Goal: Transaction & Acquisition: Purchase product/service

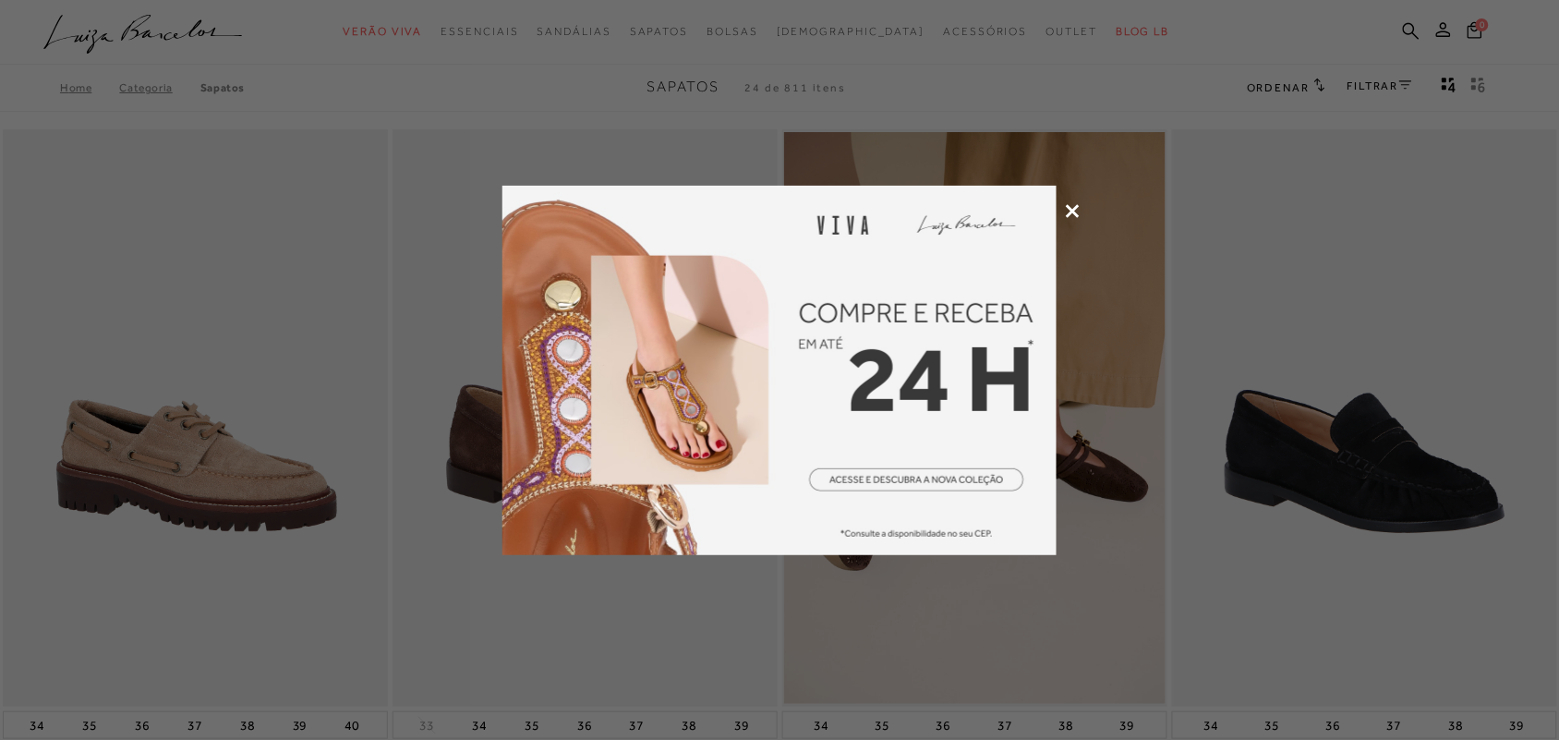
click at [1078, 204] on icon at bounding box center [1073, 211] width 14 height 14
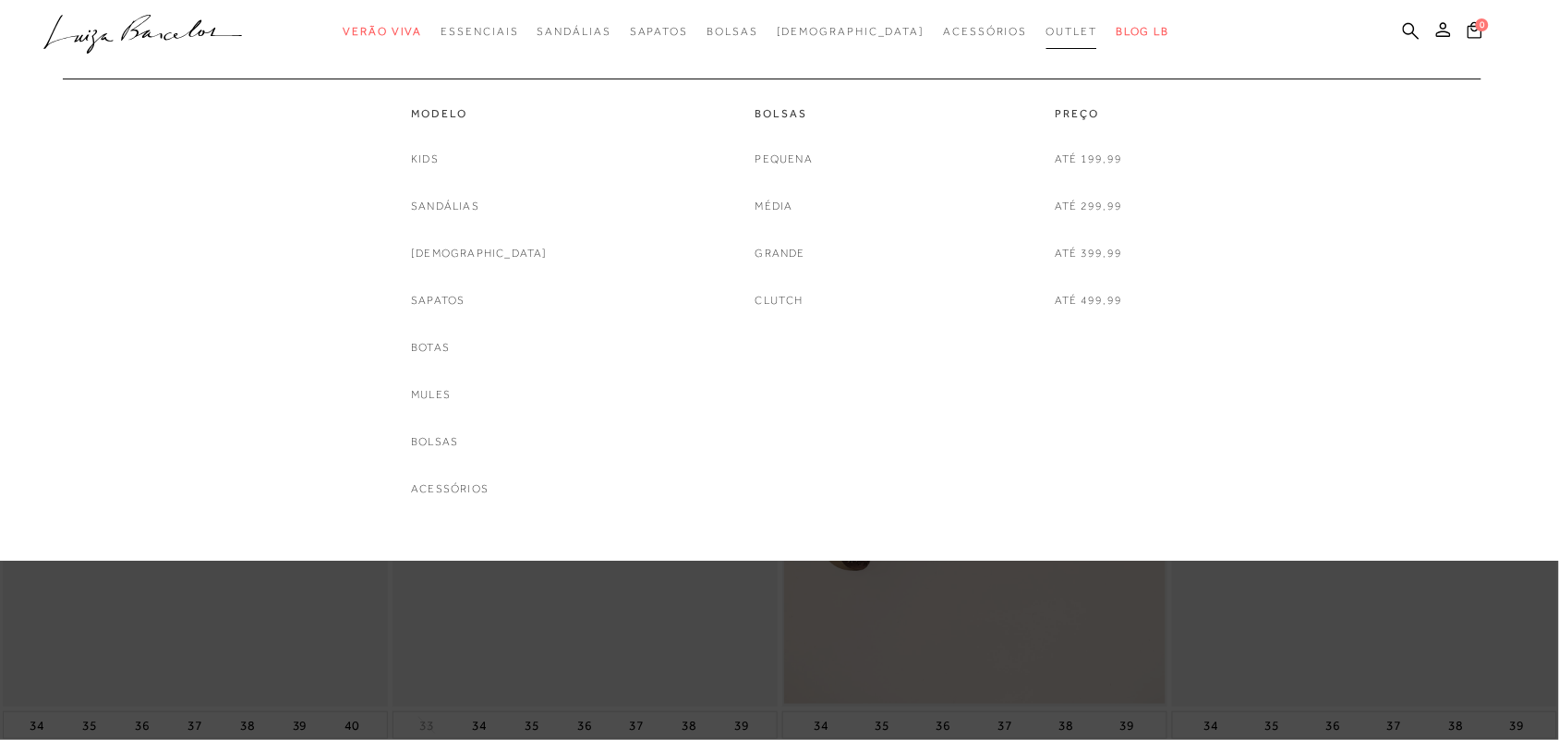
click at [1046, 25] on span "Outlet" at bounding box center [1072, 31] width 52 height 13
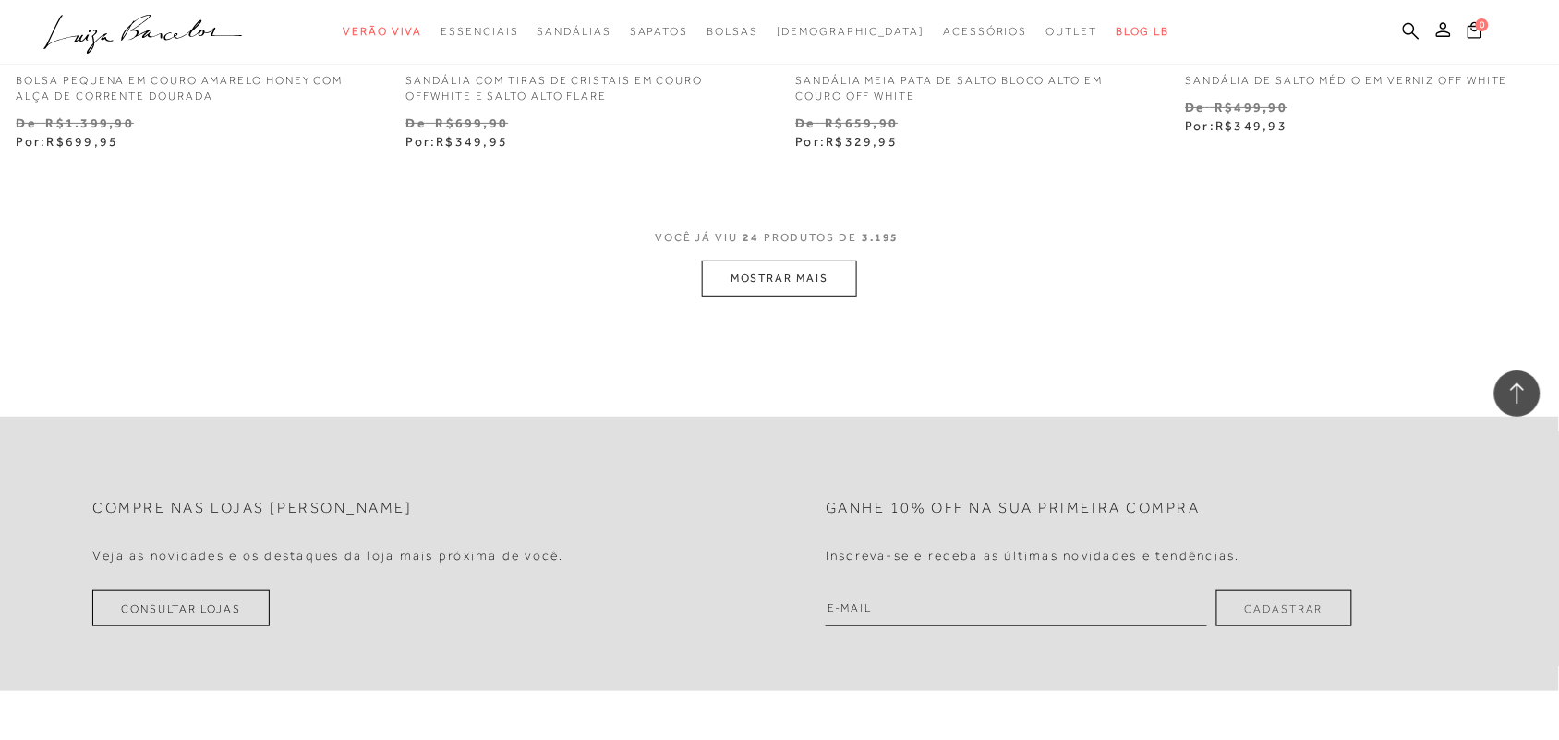
scroll to position [4271, 0]
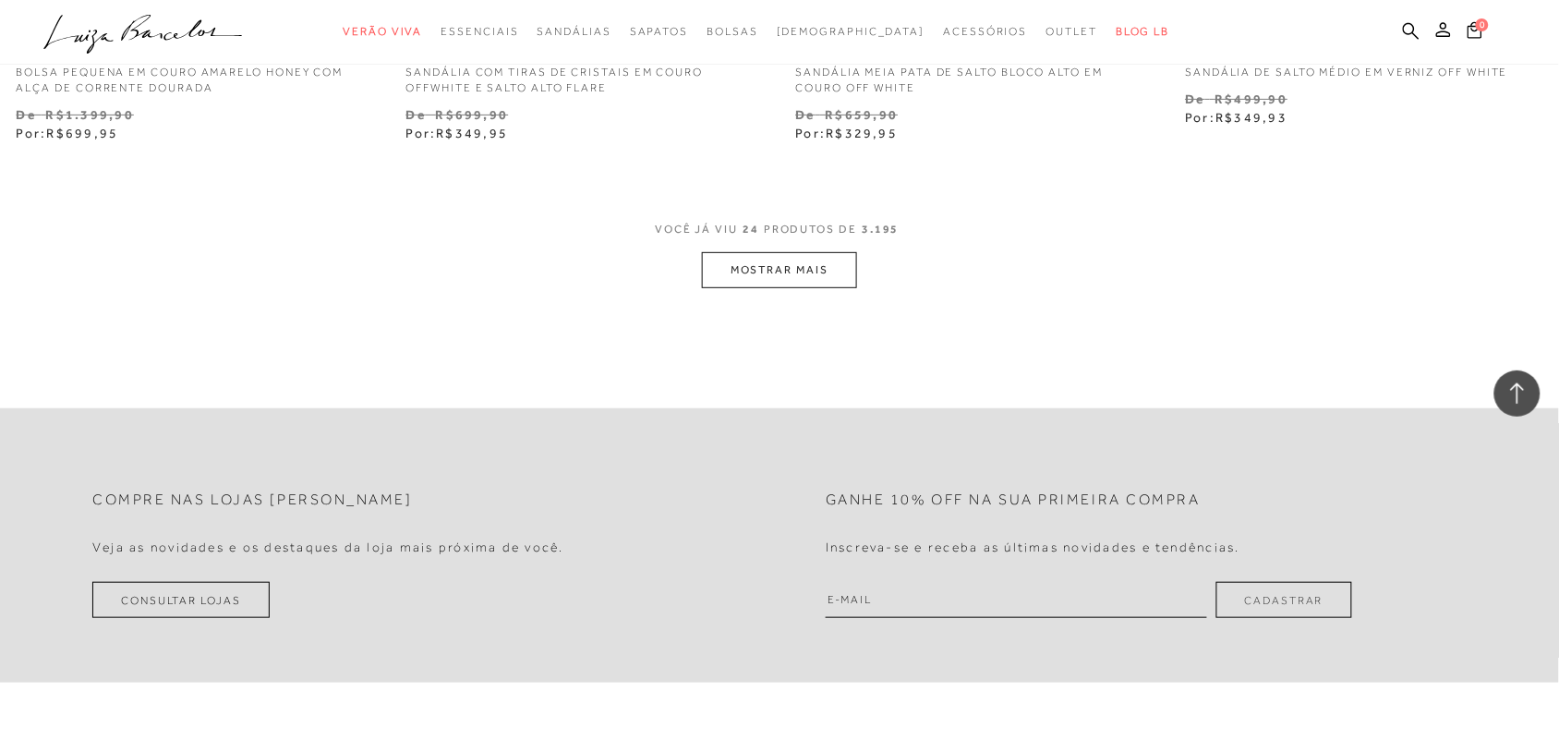
click at [823, 271] on button "MOSTRAR MAIS" at bounding box center [779, 270] width 155 height 36
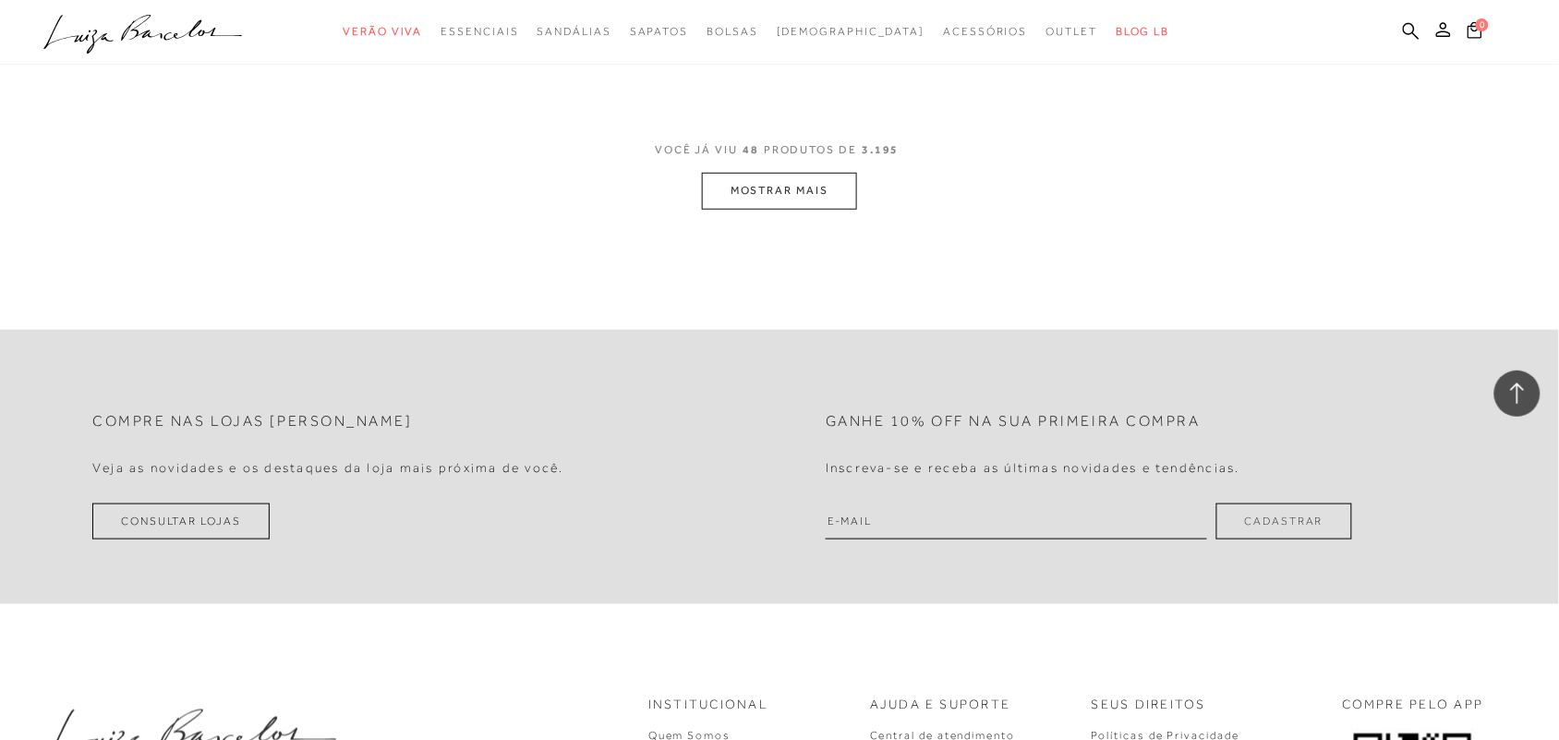
scroll to position [8542, 0]
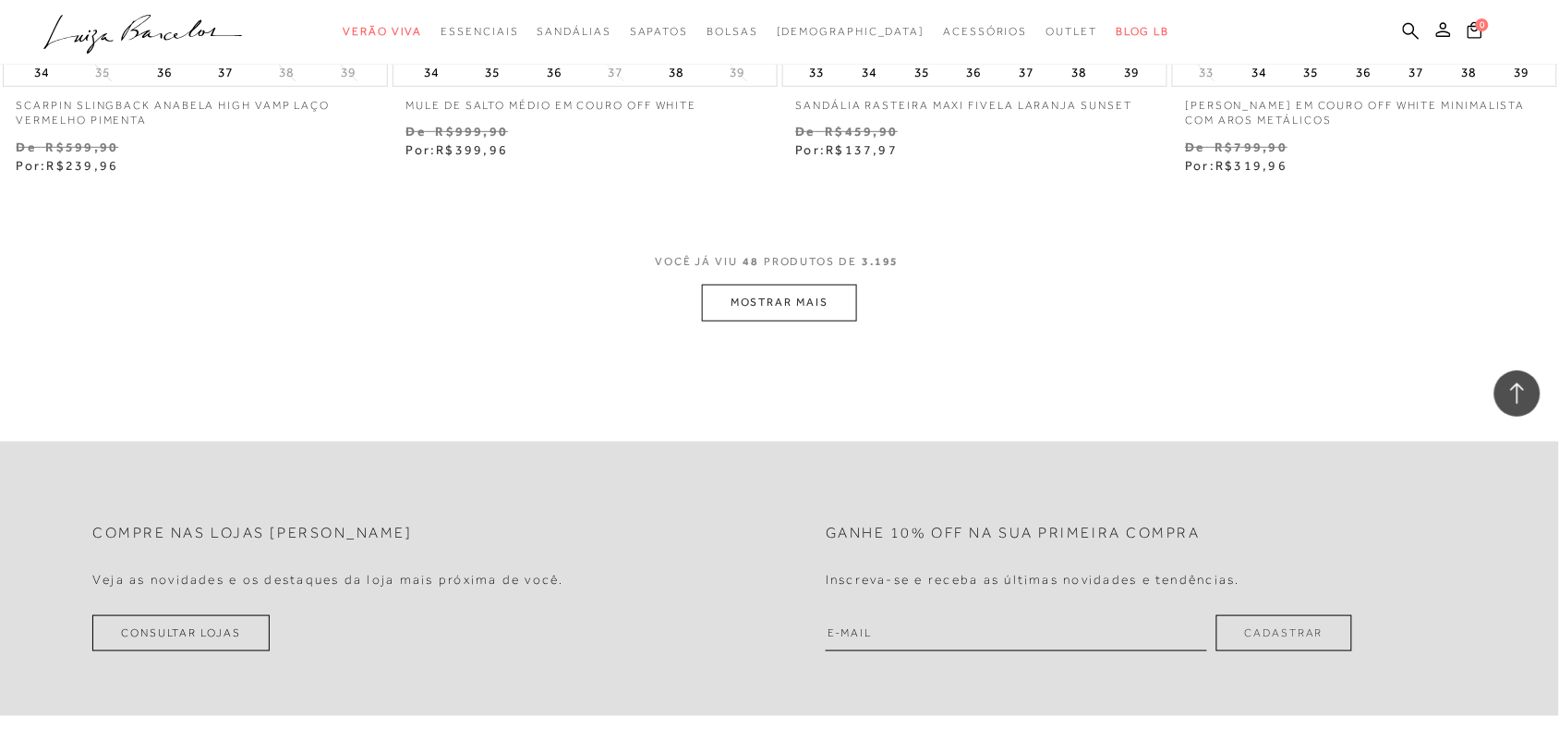
click at [785, 309] on button "MOSTRAR MAIS" at bounding box center [779, 302] width 155 height 36
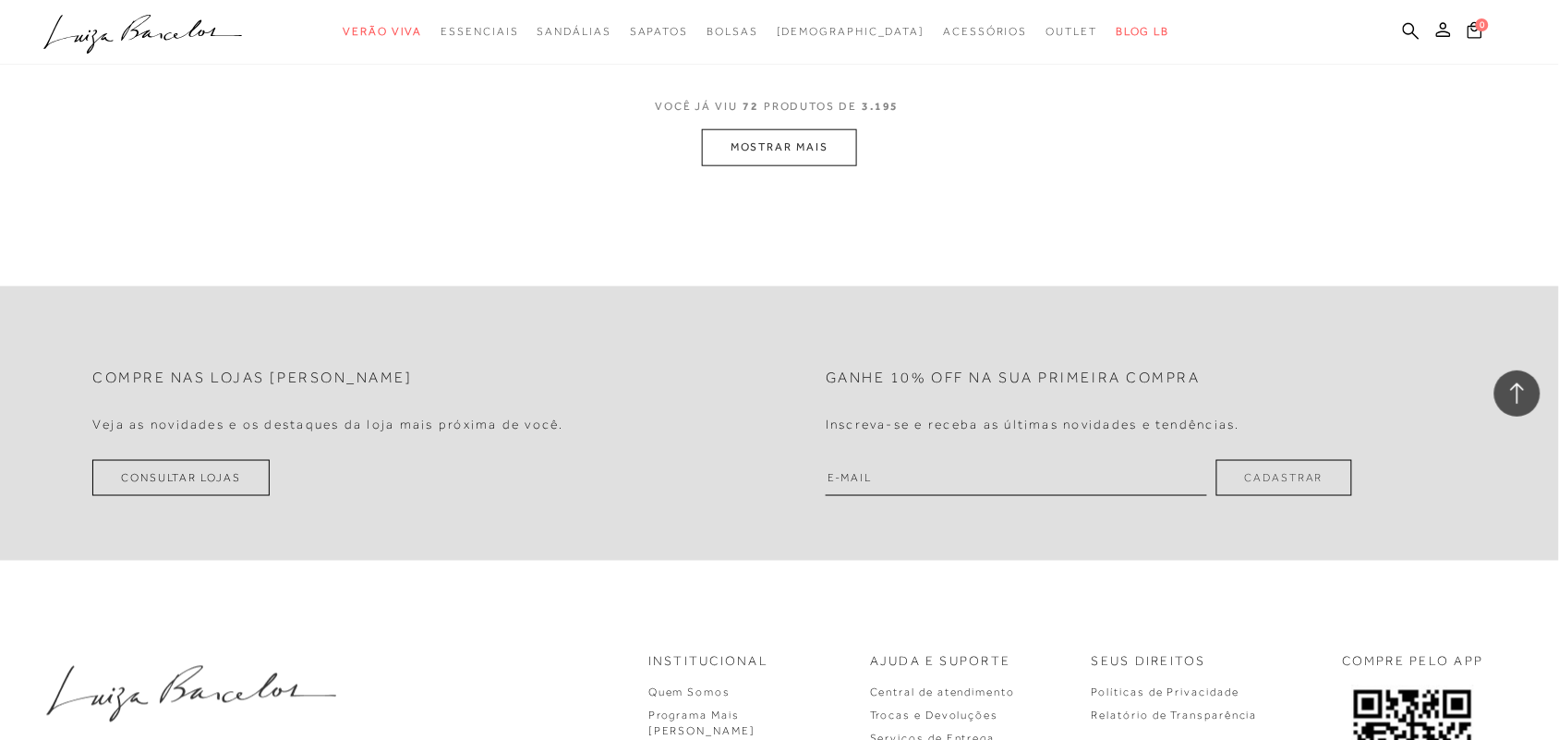
scroll to position [13045, 0]
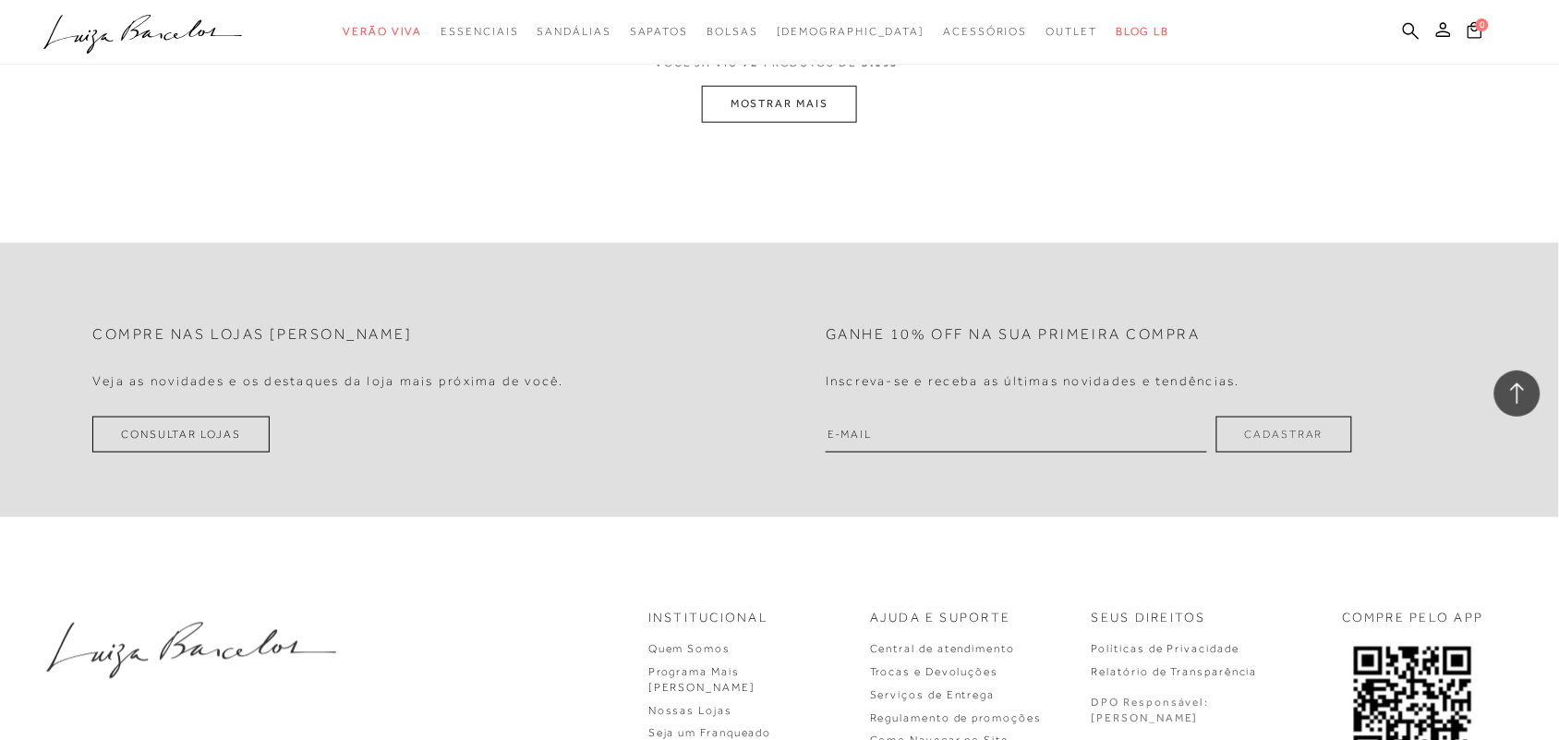
click at [763, 106] on button "MOSTRAR MAIS" at bounding box center [779, 104] width 155 height 36
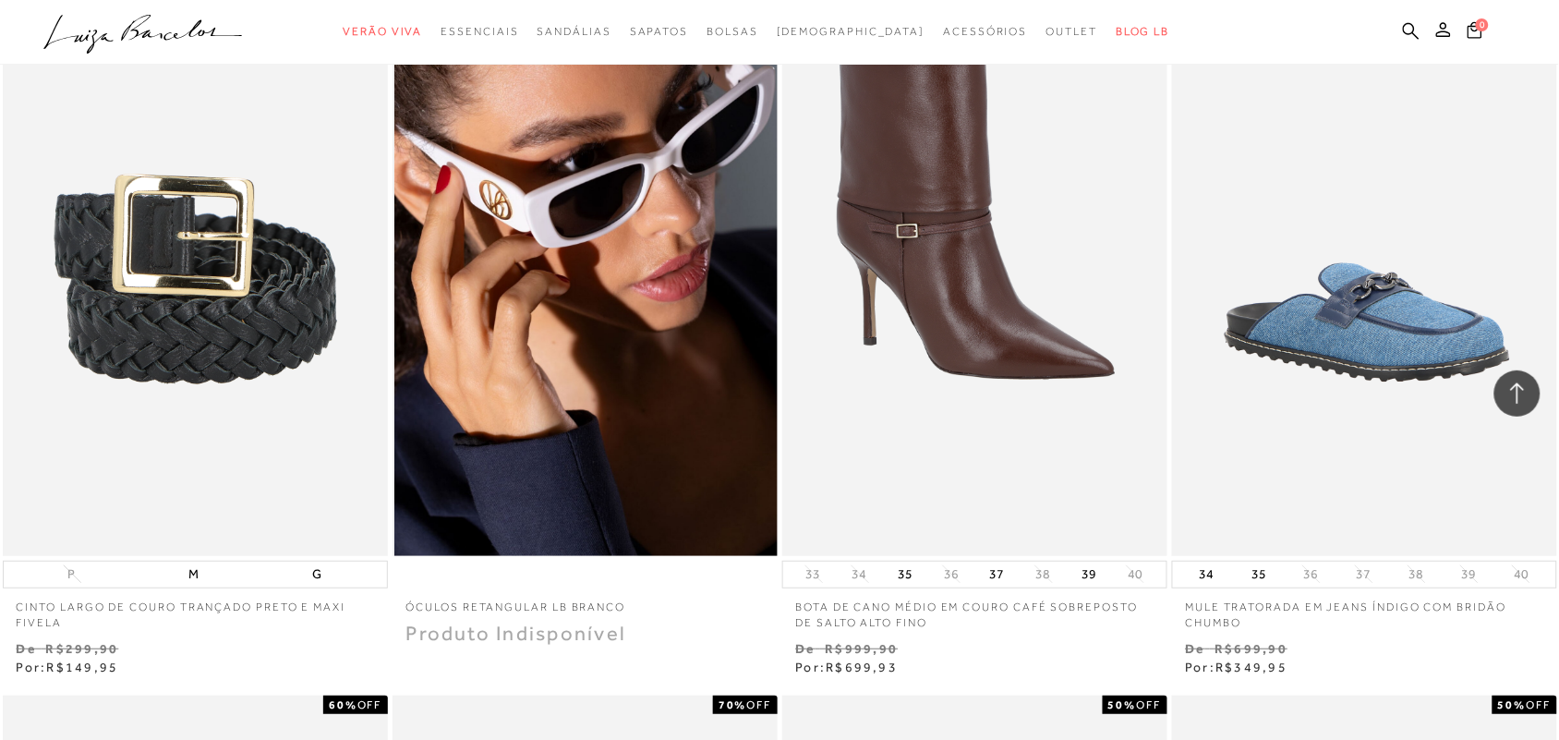
scroll to position [14363, 0]
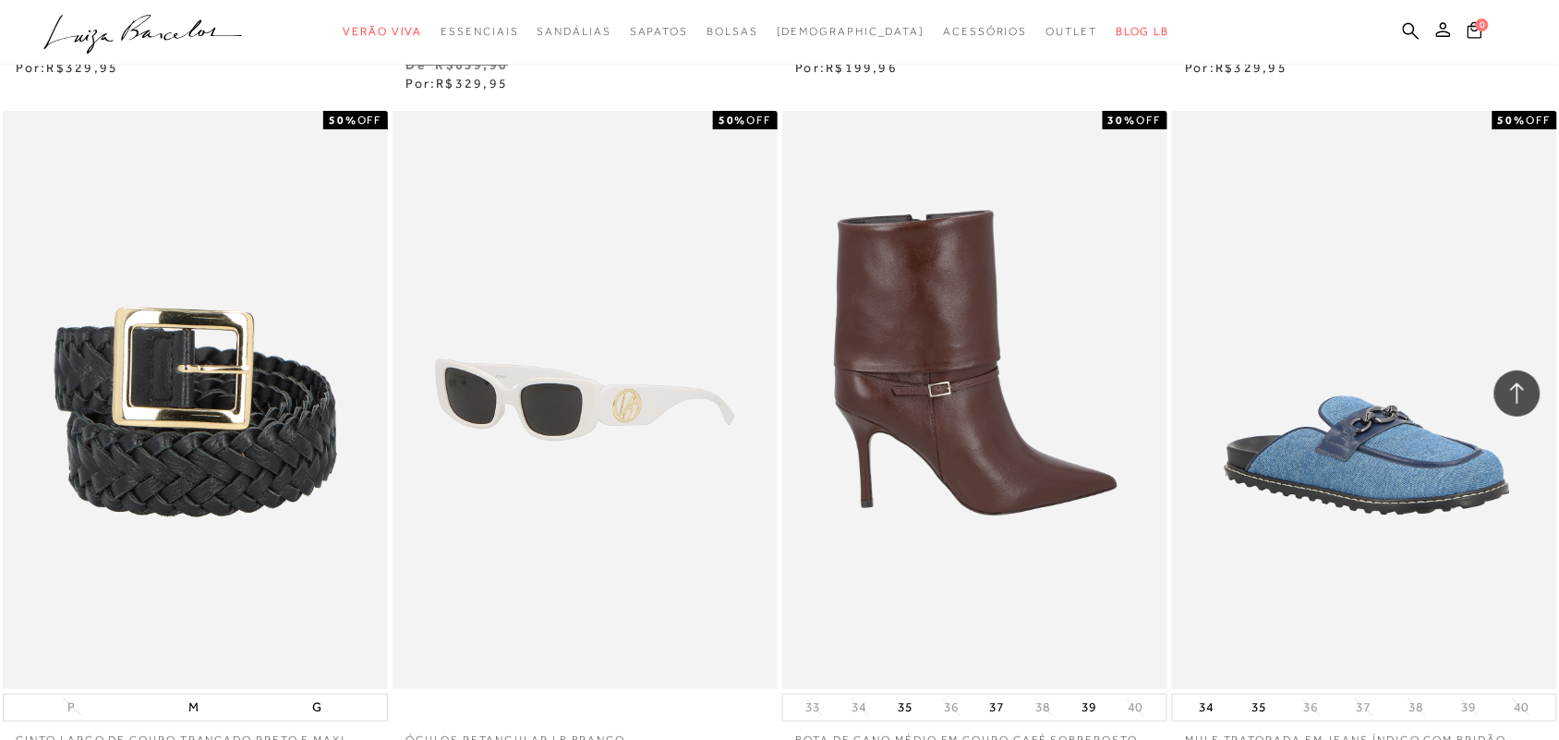
click at [971, 455] on img at bounding box center [975, 400] width 383 height 578
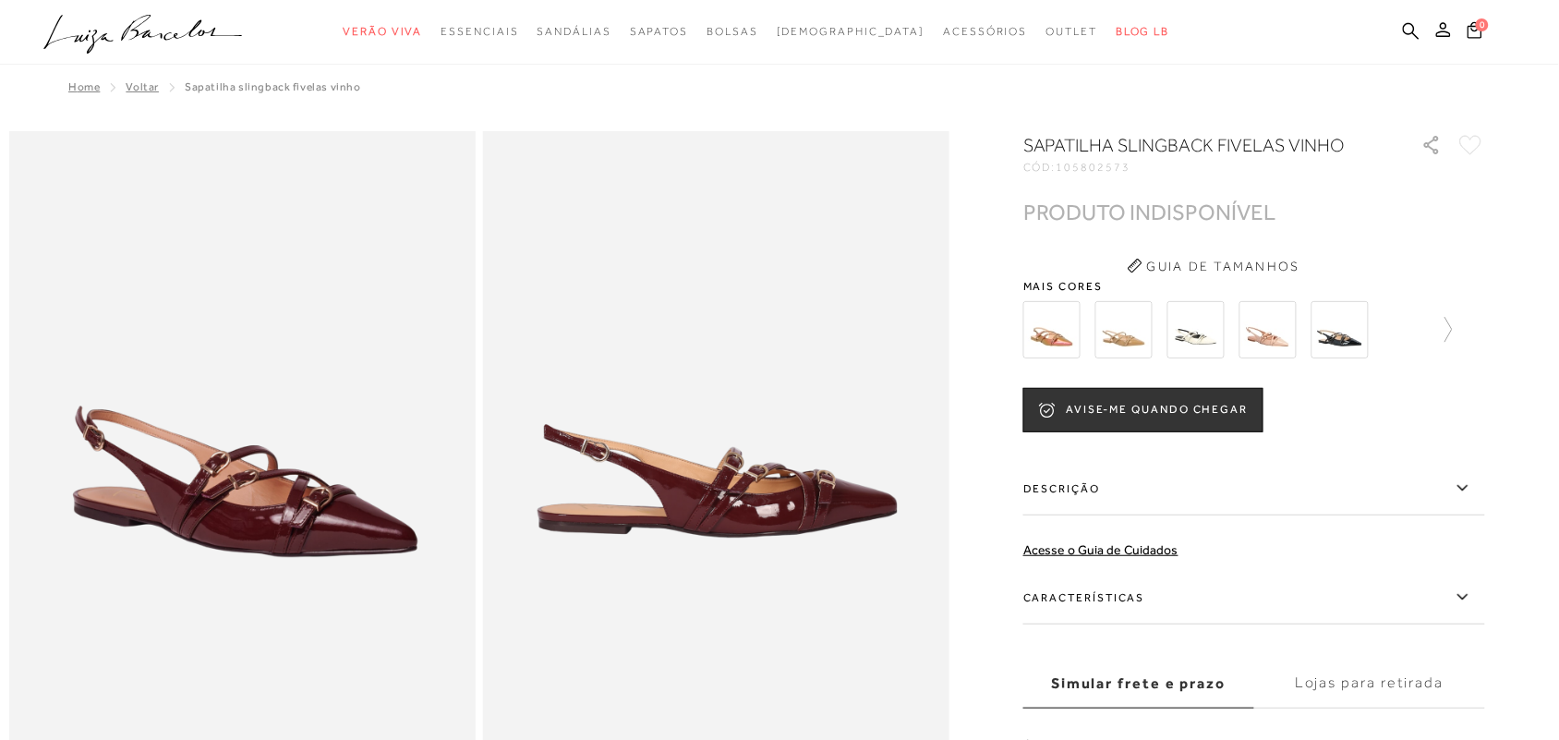
scroll to position [115, 0]
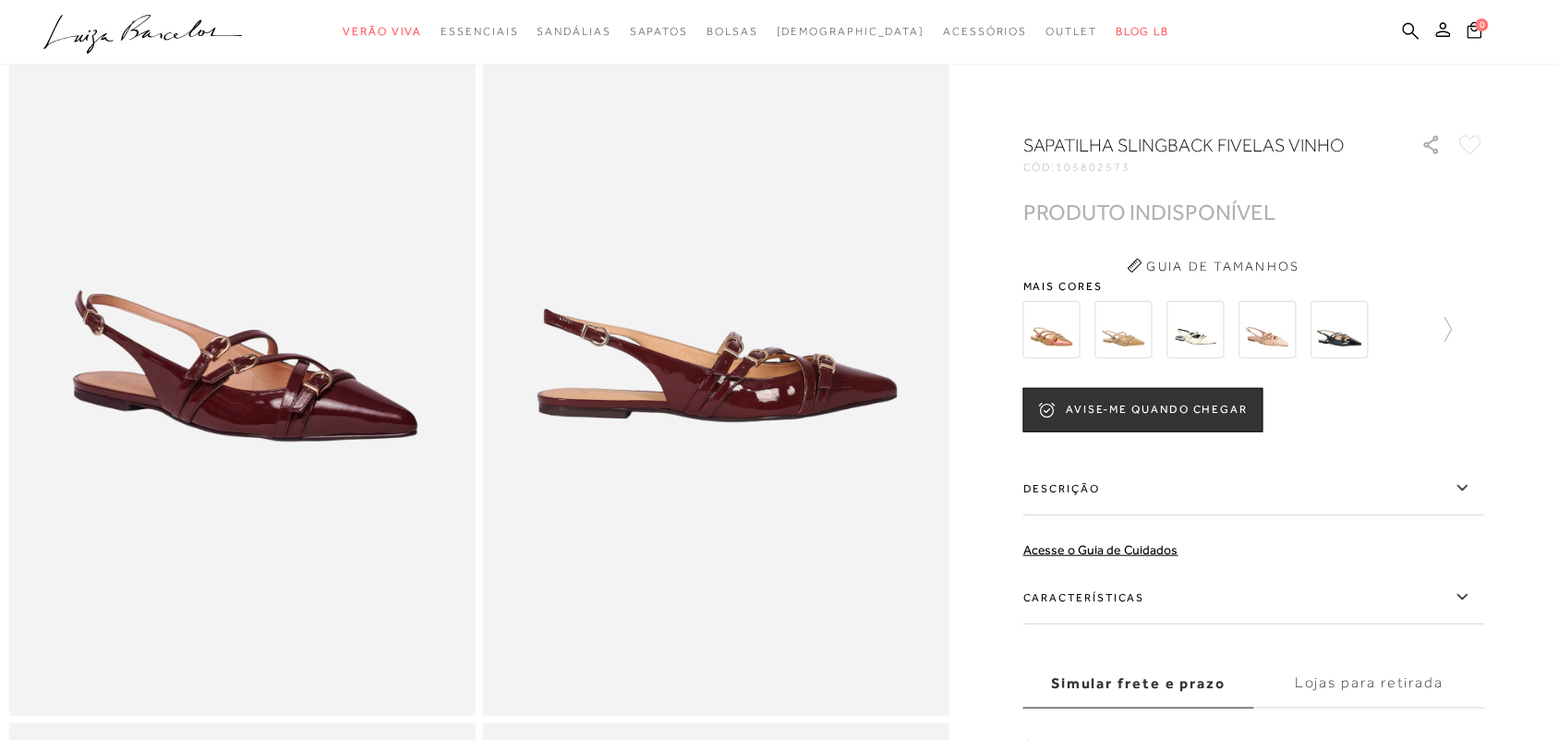
click at [1184, 260] on button "Guia de Tamanhos" at bounding box center [1213, 266] width 185 height 30
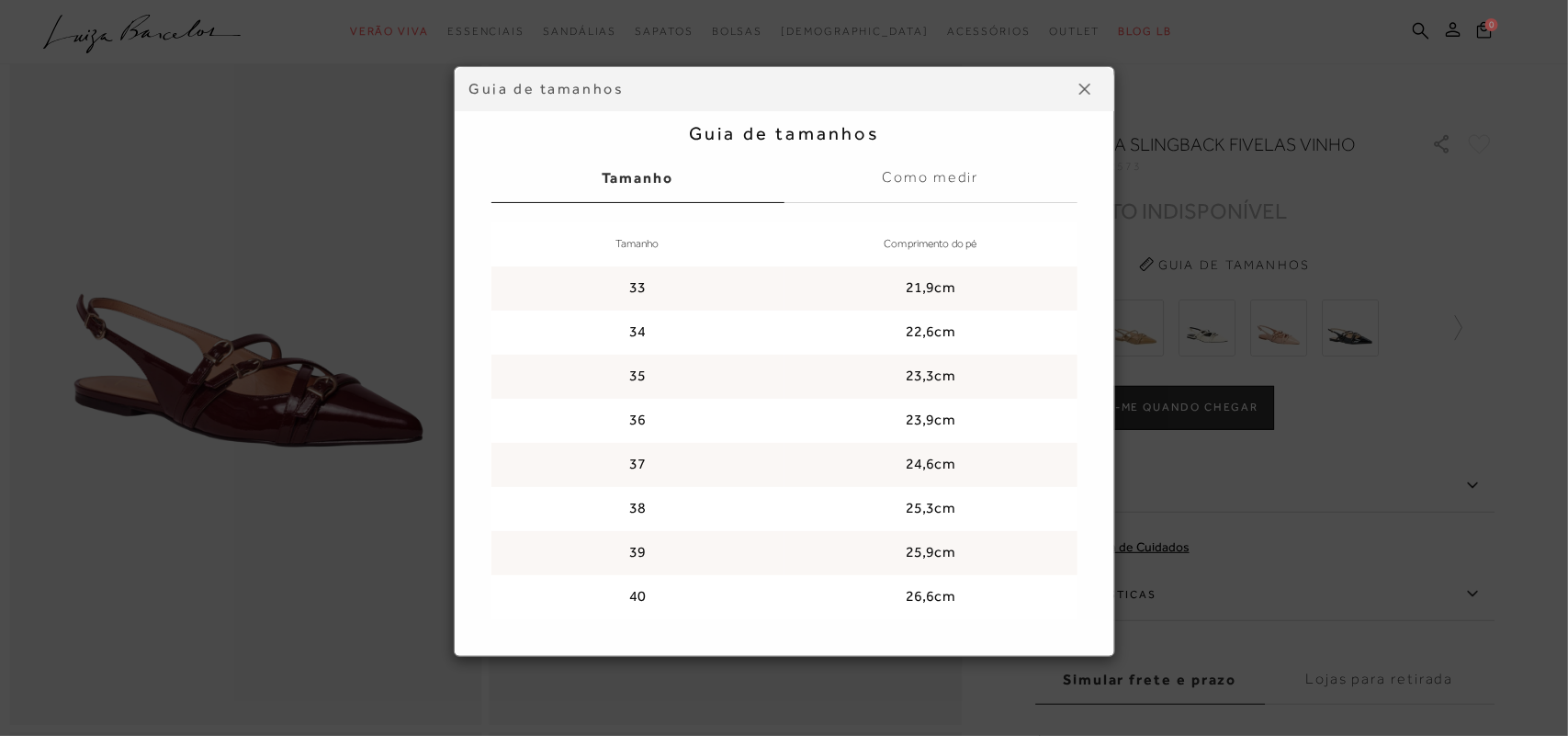
click at [1085, 90] on img at bounding box center [1084, 89] width 11 height 11
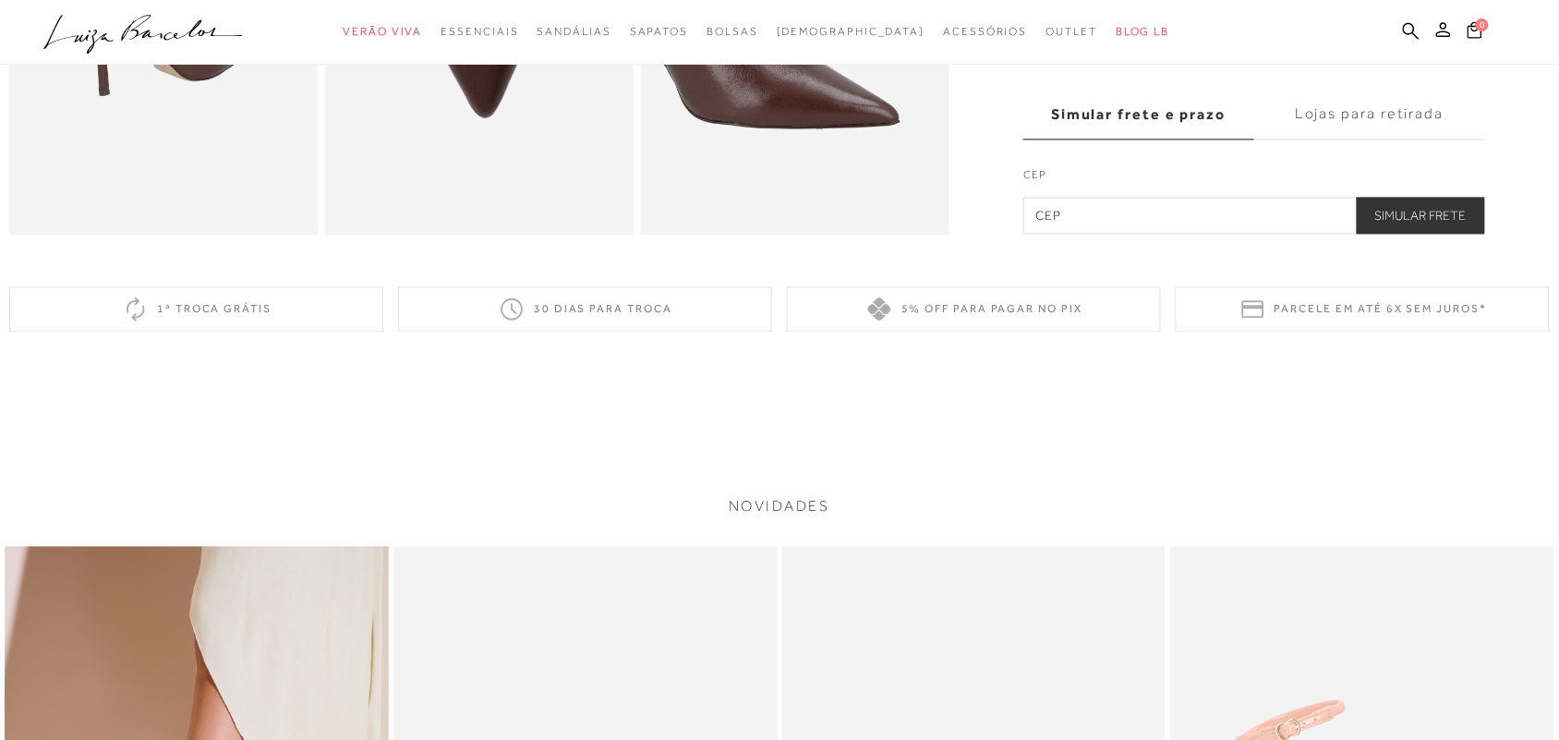
scroll to position [1154, 0]
